Goal: Task Accomplishment & Management: Use online tool/utility

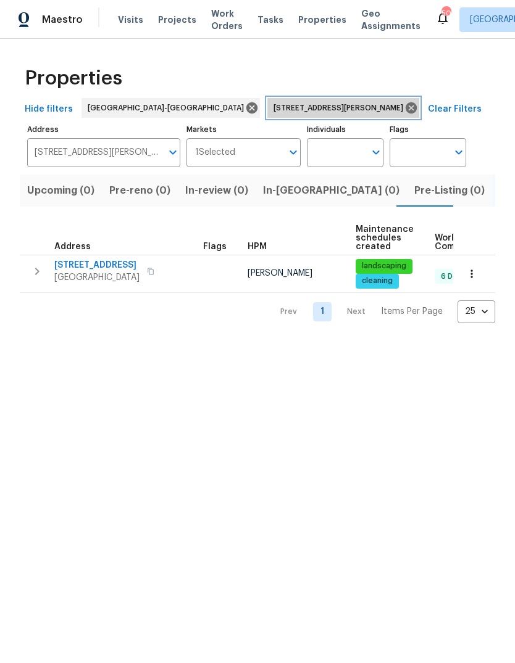
click at [404, 104] on icon at bounding box center [411, 108] width 14 height 14
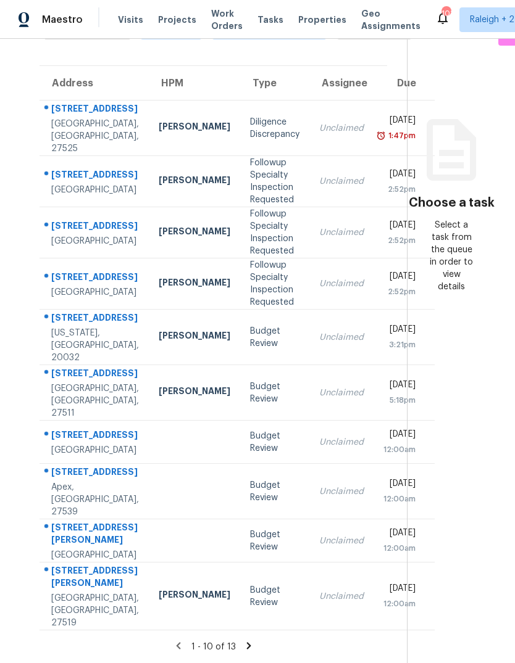
scroll to position [217, 0]
click at [248, 642] on icon at bounding box center [248, 645] width 11 height 11
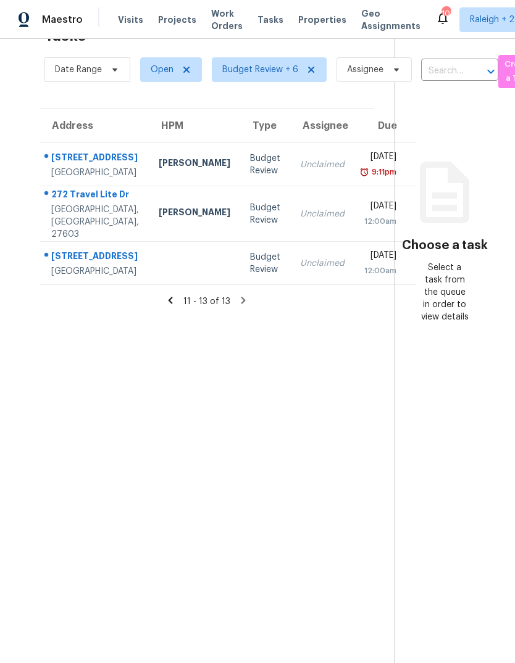
click at [364, 151] on div "Sun, Aug 24th 2025" at bounding box center [380, 158] width 32 height 15
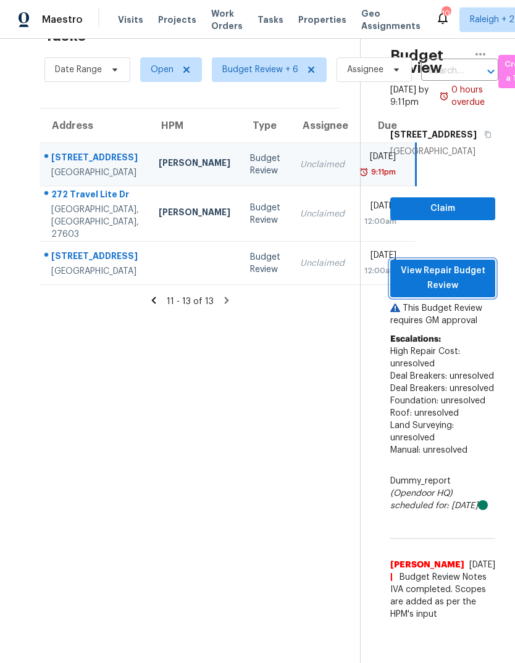
click at [465, 271] on span "View Repair Budget Review" at bounding box center [442, 278] width 85 height 30
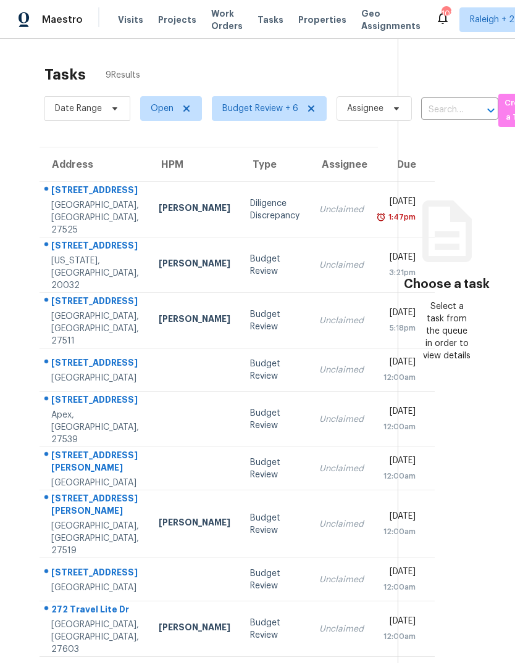
click at [319, 259] on div "Unclaimed" at bounding box center [341, 265] width 44 height 12
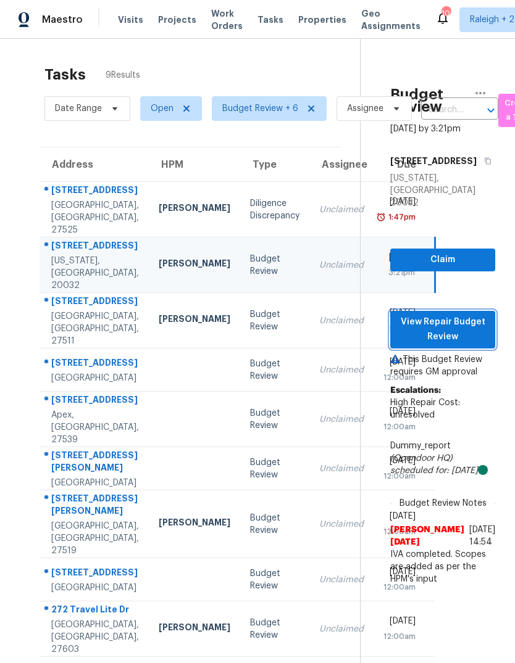
click at [482, 315] on span "View Repair Budget Review" at bounding box center [442, 330] width 85 height 30
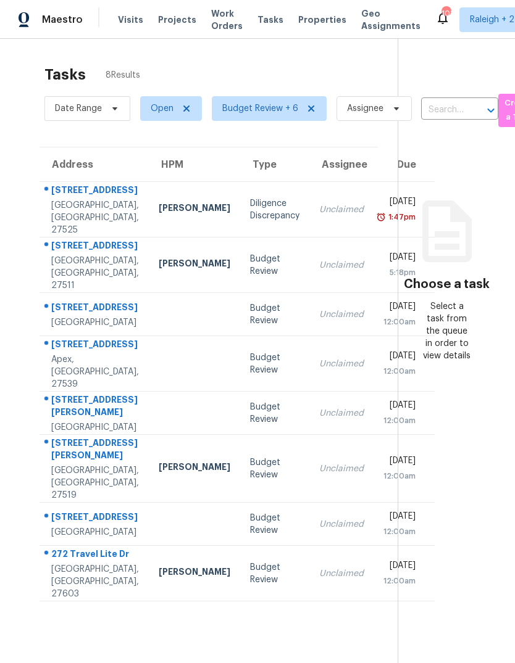
click at [383, 267] on div "[DATE]" at bounding box center [399, 258] width 32 height 15
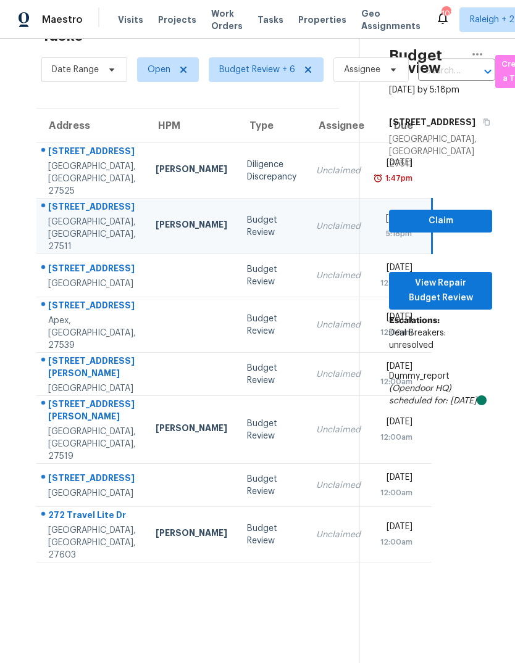
scroll to position [46, 0]
click at [306, 392] on td "Unclaimed" at bounding box center [338, 374] width 64 height 43
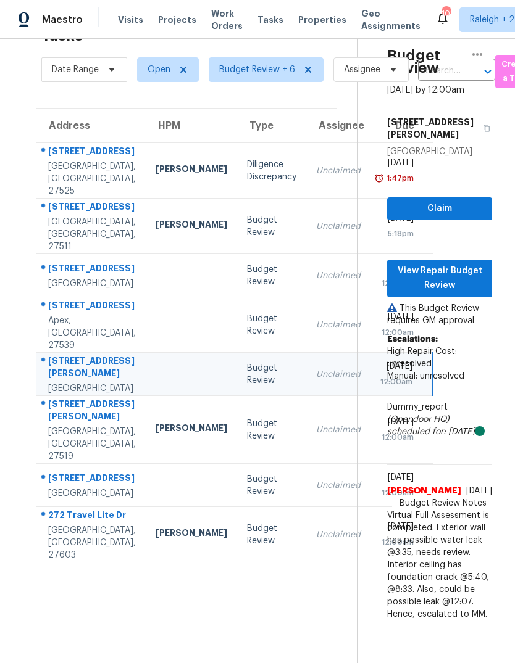
click at [306, 459] on td "Unclaimed" at bounding box center [338, 430] width 64 height 68
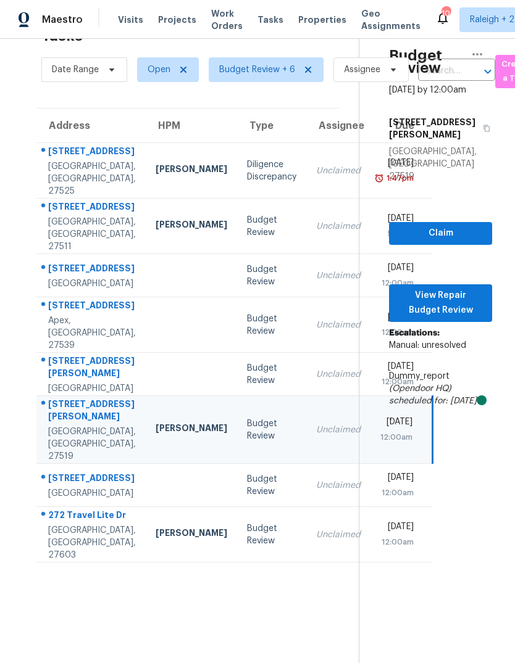
click at [316, 541] on div "Unclaimed" at bounding box center [338, 535] width 44 height 12
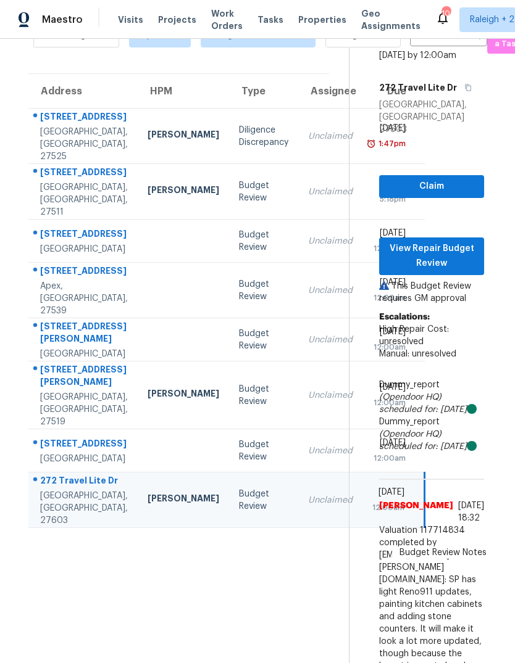
scroll to position [75, 12]
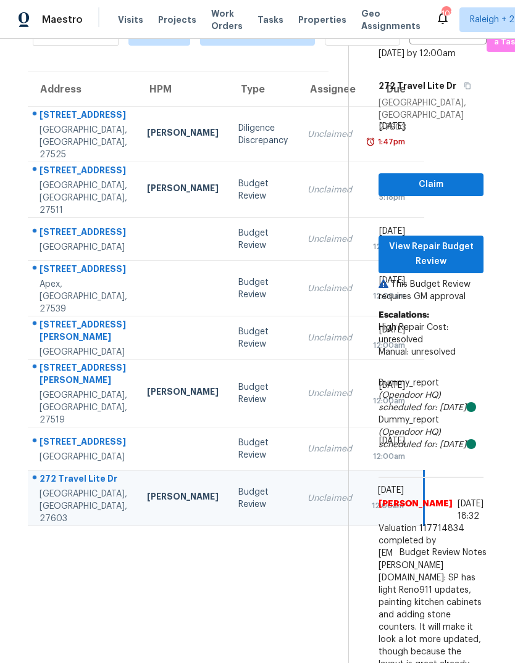
click at [297, 180] on td "Unclaimed" at bounding box center [329, 190] width 64 height 56
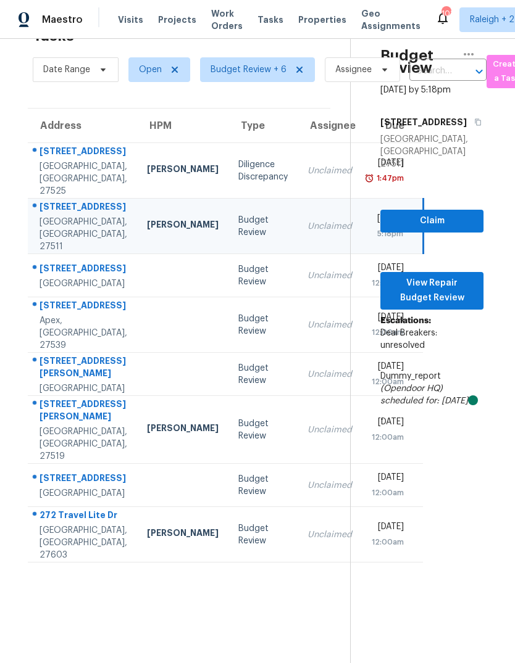
scroll to position [39, 12]
click at [464, 276] on span "View Repair Budget Review" at bounding box center [431, 291] width 83 height 30
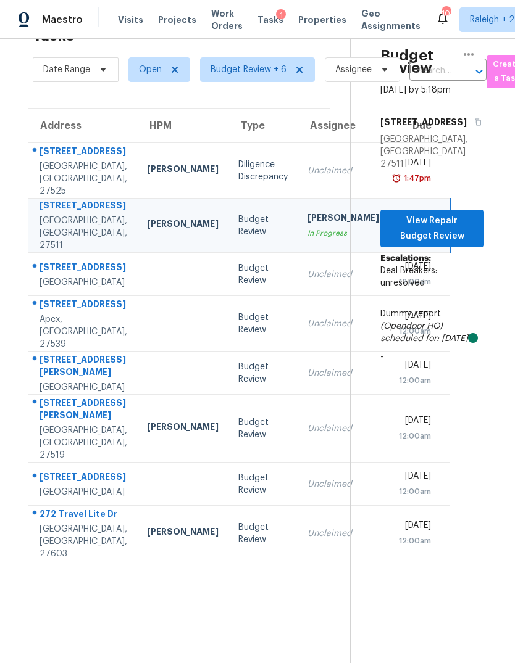
click at [238, 546] on div "Budget Review" at bounding box center [262, 533] width 49 height 25
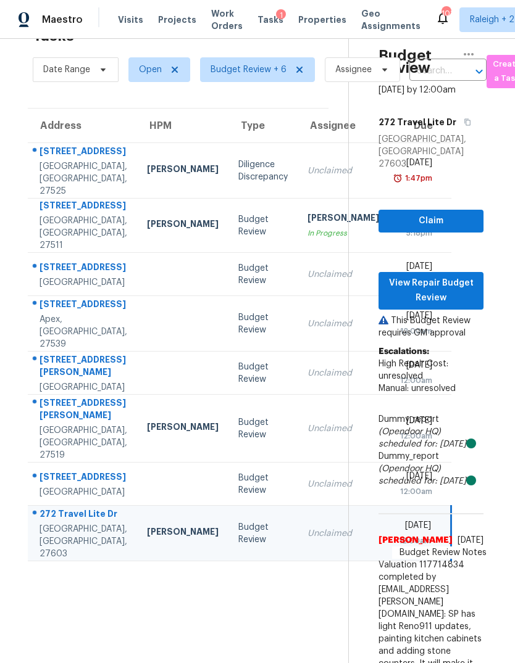
click at [461, 276] on span "View Repair Budget Review" at bounding box center [430, 291] width 85 height 30
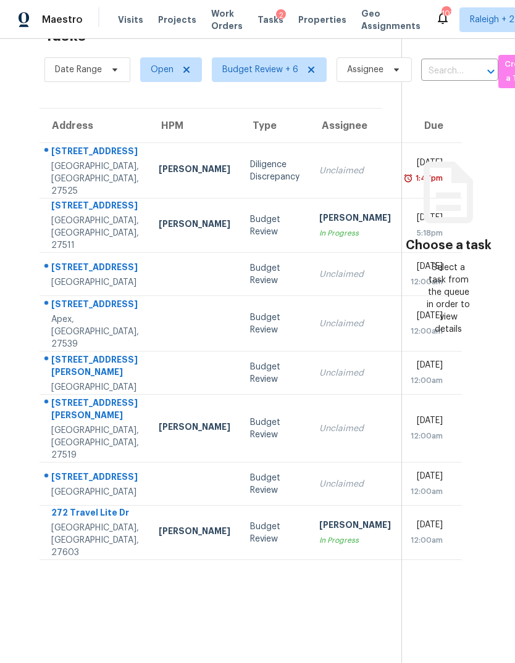
scroll to position [39, 0]
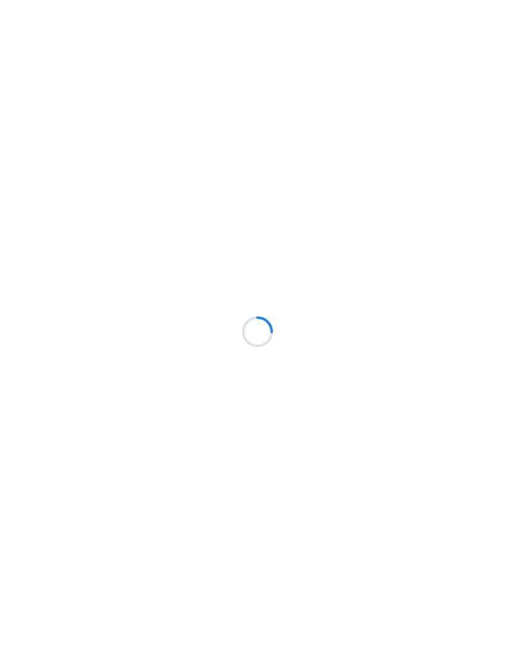
scroll to position [46, 0]
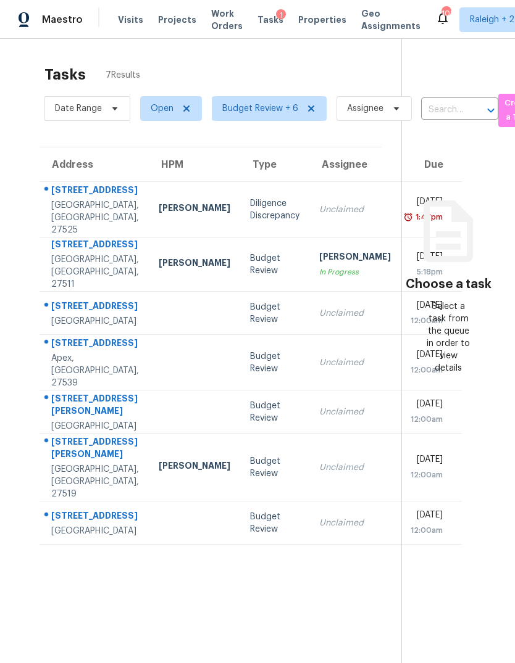
click at [309, 512] on td "Unclaimed" at bounding box center [354, 523] width 91 height 43
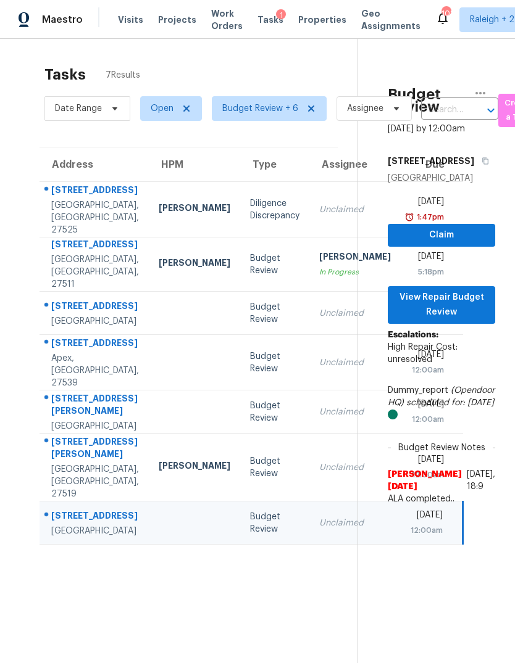
click at [309, 502] on td "Unclaimed" at bounding box center [354, 468] width 91 height 68
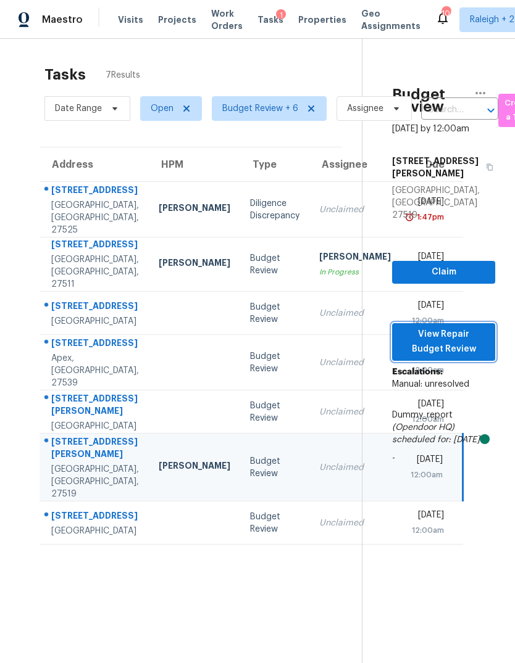
click at [464, 327] on span "View Repair Budget Review" at bounding box center [443, 342] width 83 height 30
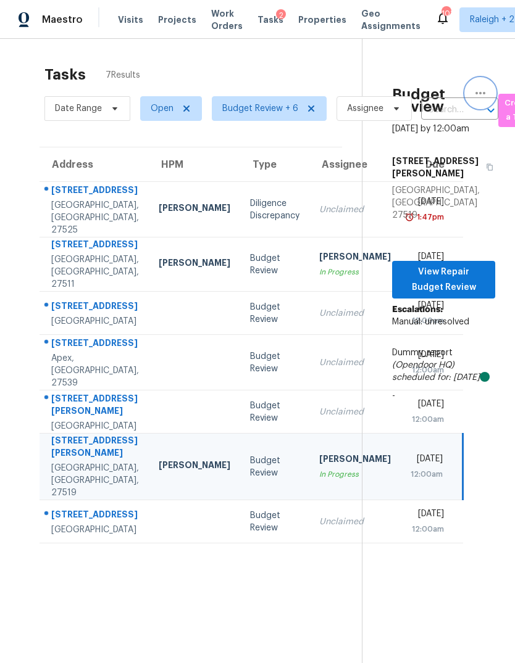
click at [479, 86] on icon "button" at bounding box center [480, 93] width 15 height 15
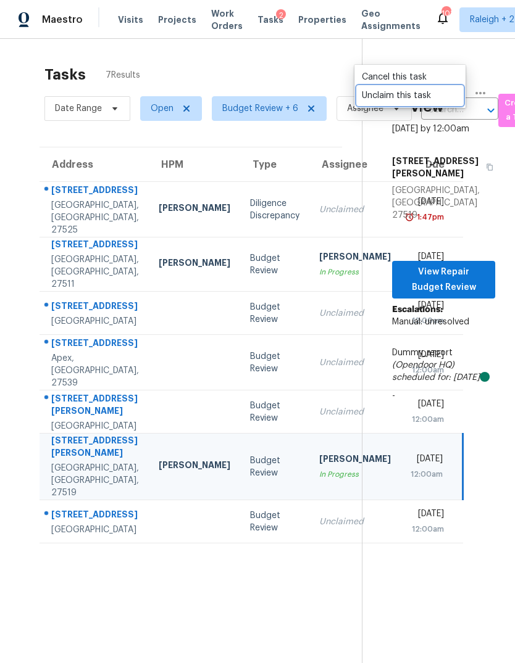
click at [424, 89] on div "Unclaim this task" at bounding box center [410, 95] width 96 height 12
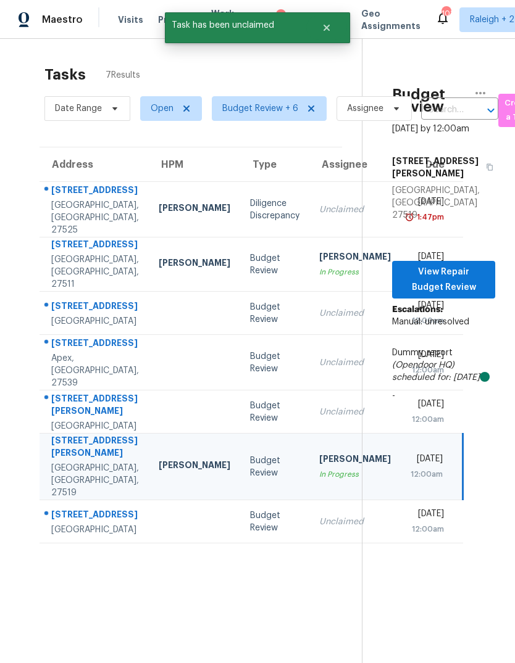
click at [319, 250] on div "[PERSON_NAME]" at bounding box center [355, 257] width 72 height 15
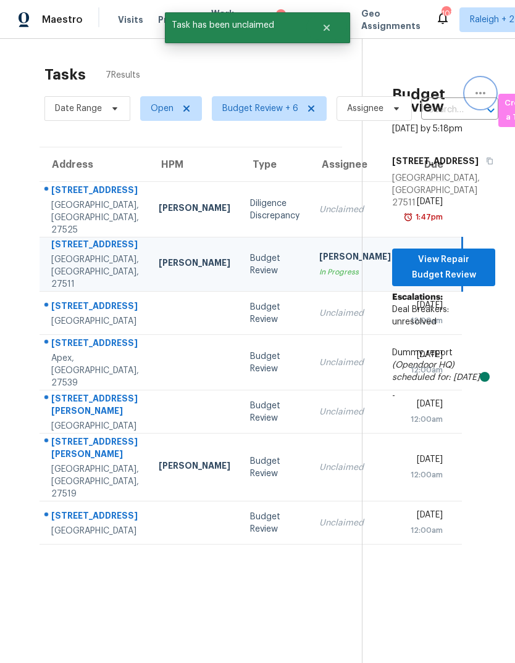
click at [486, 86] on icon "button" at bounding box center [480, 93] width 15 height 15
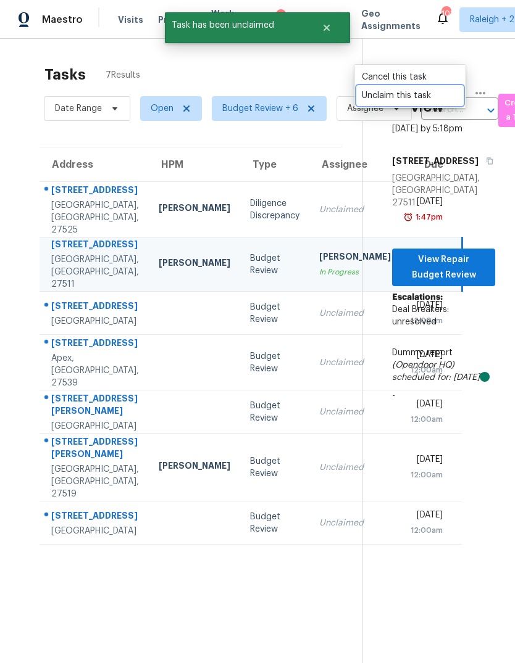
click at [428, 89] on div "Unclaim this task" at bounding box center [410, 95] width 96 height 12
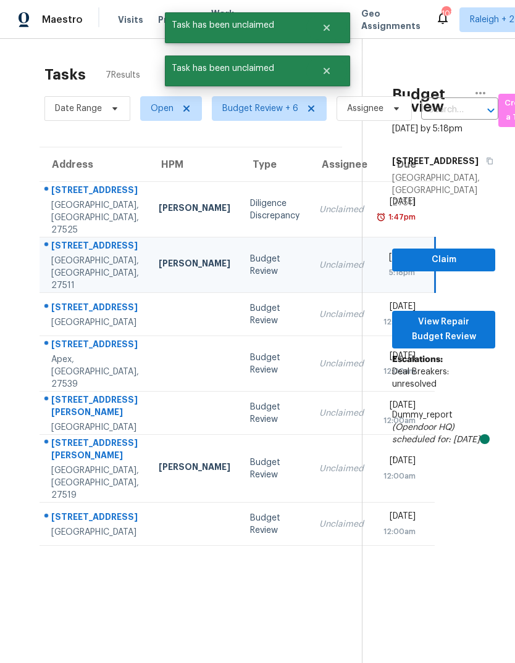
click at [309, 182] on td "Unclaimed" at bounding box center [341, 210] width 64 height 56
